Goal: Check status: Check status

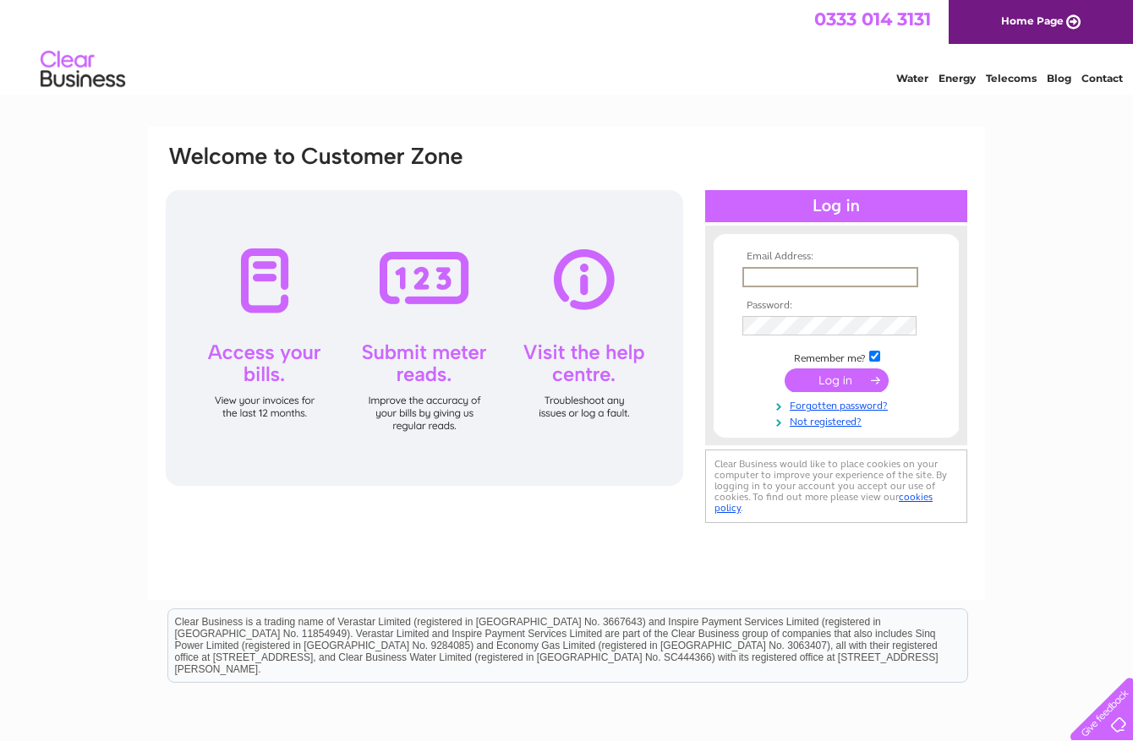
type input "[EMAIL_ADDRESS][DOMAIN_NAME]"
click at [840, 376] on input "submit" at bounding box center [837, 381] width 104 height 24
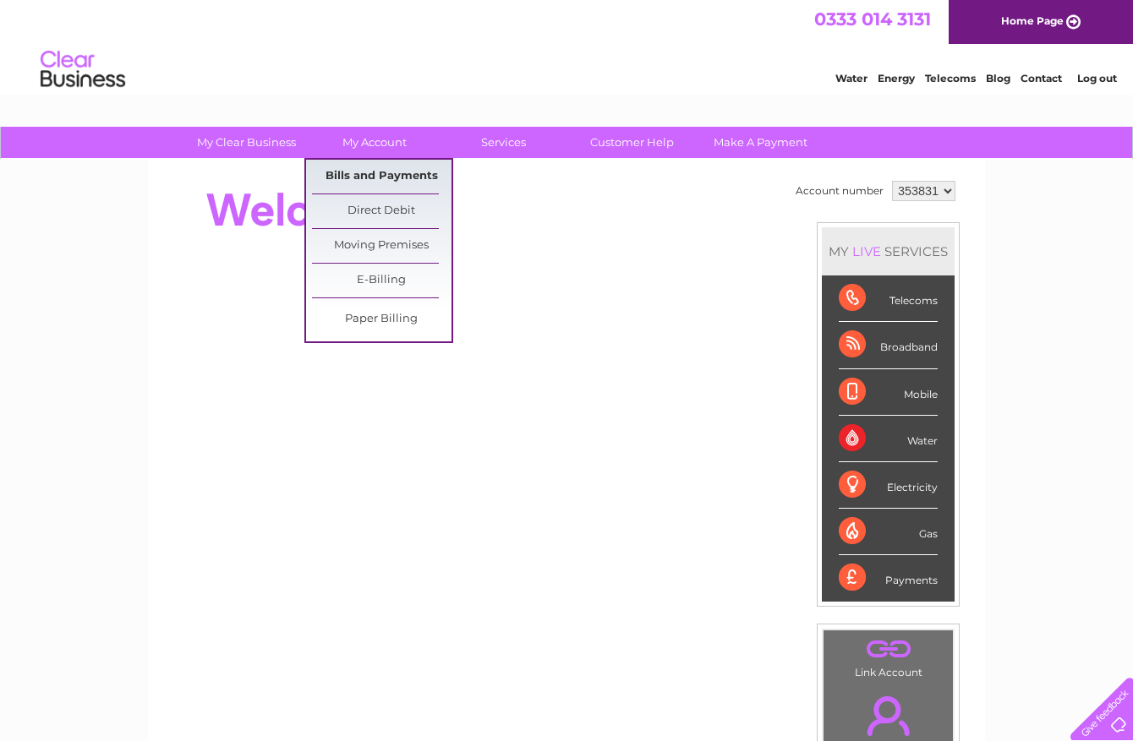
click at [369, 164] on link "Bills and Payments" at bounding box center [382, 177] width 140 height 34
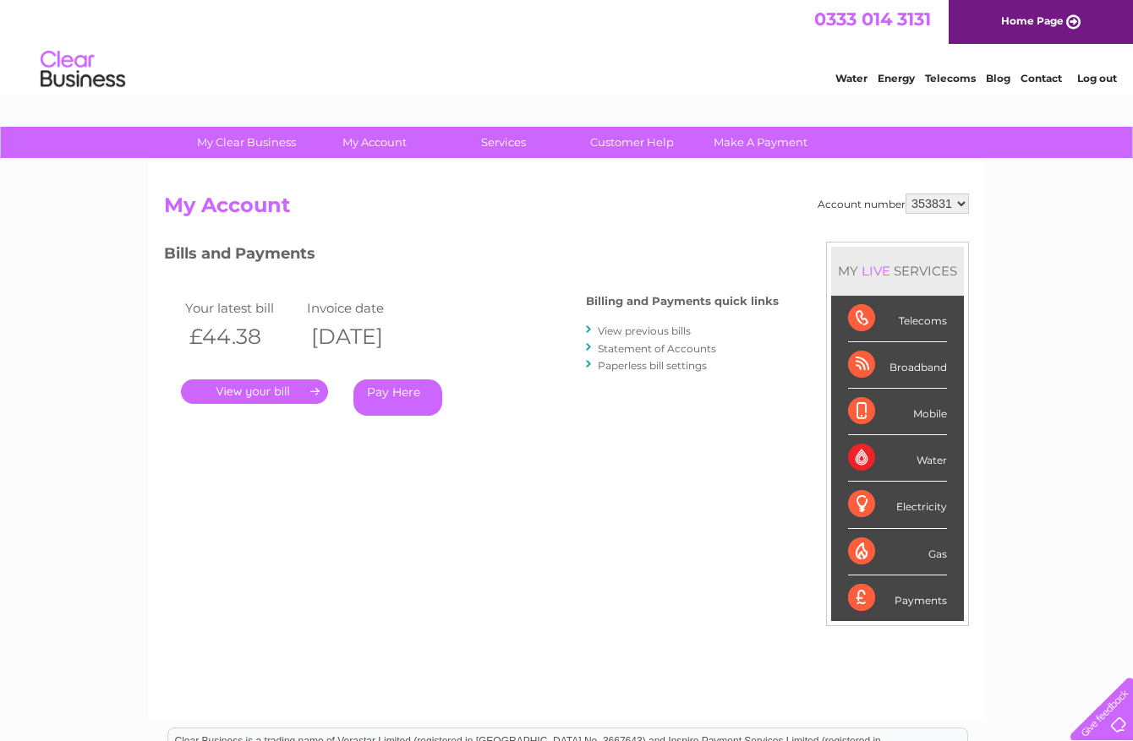
click at [660, 326] on link "View previous bills" at bounding box center [644, 331] width 93 height 13
